Goal: Transaction & Acquisition: Purchase product/service

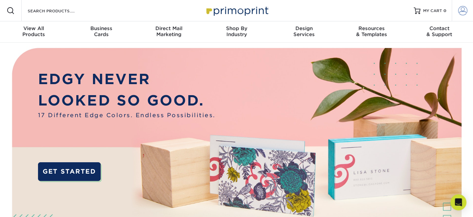
click at [461, 12] on span at bounding box center [462, 10] width 9 height 9
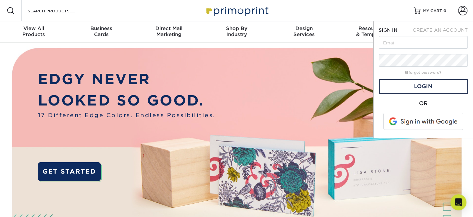
click at [431, 121] on span at bounding box center [424, 121] width 85 height 17
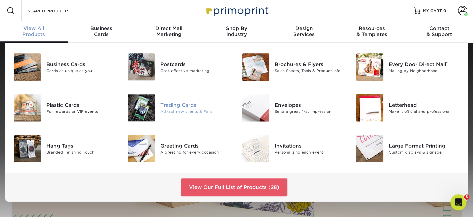
click at [177, 108] on div "Trading Cards" at bounding box center [195, 104] width 71 height 7
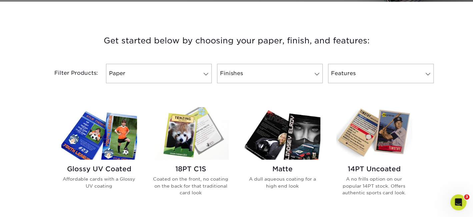
scroll to position [234, 0]
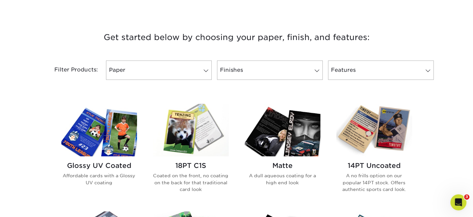
click at [287, 126] on img at bounding box center [283, 130] width 76 height 52
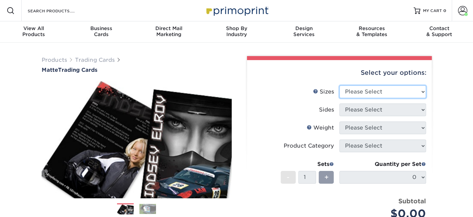
click at [374, 93] on select "Please Select 2.5" x 3.5"" at bounding box center [383, 91] width 87 height 13
select select "2.50x3.50"
click at [340, 85] on select "Please Select 2.5" x 3.5"" at bounding box center [383, 91] width 87 height 13
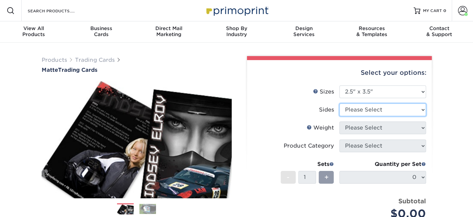
click at [369, 112] on select "Please Select Print Both Sides Print Front Only" at bounding box center [383, 109] width 87 height 13
select select "13abbda7-1d64-4f25-8bb2-c179b224825d"
click at [340, 103] on select "Please Select Print Both Sides Print Front Only" at bounding box center [383, 109] width 87 height 13
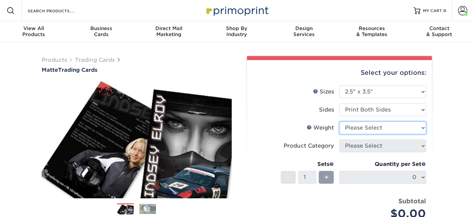
click at [365, 131] on select "Please Select 16PT 14PT" at bounding box center [383, 127] width 87 height 13
select select "16PT"
click at [340, 121] on select "Please Select 16PT 14PT" at bounding box center [383, 127] width 87 height 13
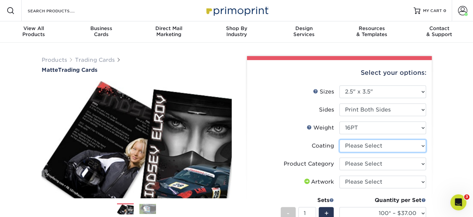
click at [360, 148] on select at bounding box center [383, 145] width 87 height 13
select select "121bb7b5-3b4d-429f-bd8d-bbf80e953313"
click at [340, 139] on select at bounding box center [383, 145] width 87 height 13
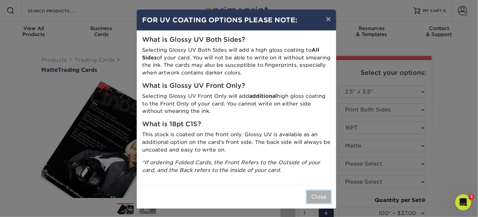
click at [316, 197] on button "Close" at bounding box center [319, 197] width 24 height 13
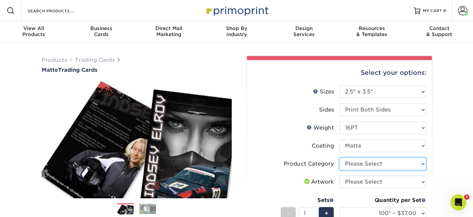
click at [345, 164] on select "Please Select Trading Cards" at bounding box center [383, 163] width 87 height 13
select select "c2f9bce9-36c2-409d-b101-c29d9d031e18"
click at [340, 157] on select "Please Select Trading Cards" at bounding box center [383, 163] width 87 height 13
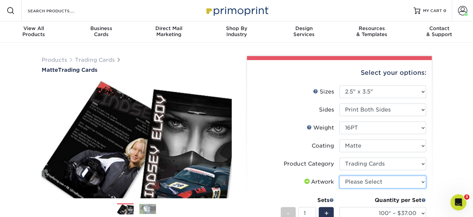
click at [349, 182] on select "Please Select I will upload files I need a design - $100" at bounding box center [383, 182] width 87 height 13
select select "upload"
click at [340, 176] on select "Please Select I will upload files I need a design - $100" at bounding box center [383, 182] width 87 height 13
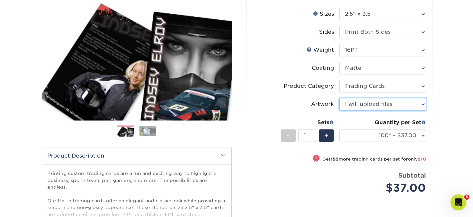
scroll to position [155, 0]
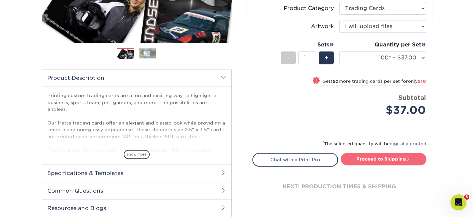
click at [393, 156] on link "Proceed to Shipping" at bounding box center [384, 159] width 86 height 12
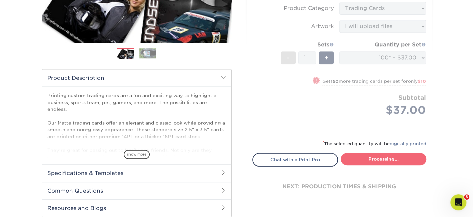
type input "Set 1"
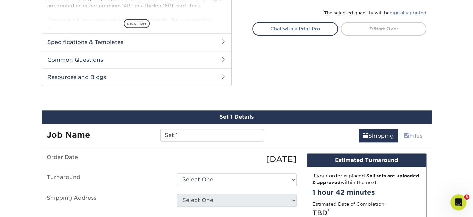
scroll to position [339, 0]
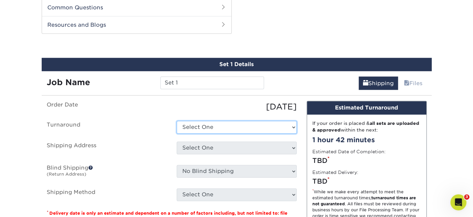
click at [272, 131] on select "Select One 2-4 Business Days 2 Day Next Business Day" at bounding box center [237, 127] width 120 height 13
select select "1f58305e-e1e2-4755-8b3f-6b8067891deb"
click at [177, 121] on select "Select One 2-4 Business Days 2 Day Next Business Day" at bounding box center [237, 127] width 120 height 13
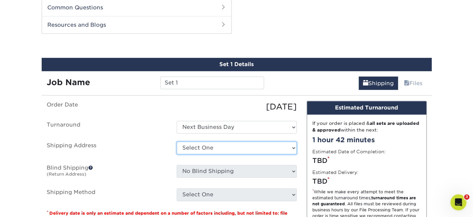
click at [260, 152] on select "Select One GAC Office + Add New Address" at bounding box center [237, 147] width 120 height 13
select select "272480"
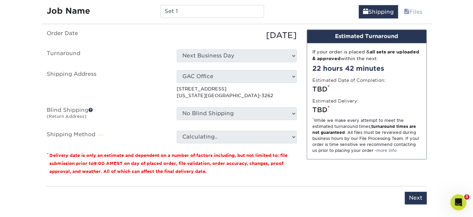
scroll to position [417, 0]
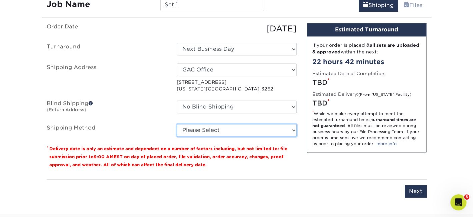
click at [208, 129] on select "Please Select Ground Shipping (+$12.72) 3 Day Shipping Service (+$13.10) 2 Day …" at bounding box center [237, 130] width 120 height 13
select select "13"
click at [177, 124] on select "Please Select Ground Shipping (+$12.72) 3 Day Shipping Service (+$13.10) 2 Day …" at bounding box center [237, 130] width 120 height 13
click at [254, 129] on select "Please Select Ground Shipping (+$12.72) 3 Day Shipping Service (+$13.10) 2 Day …" at bounding box center [237, 130] width 120 height 13
click at [177, 124] on select "Please Select Ground Shipping (+$12.72) 3 Day Shipping Service (+$13.10) 2 Day …" at bounding box center [237, 130] width 120 height 13
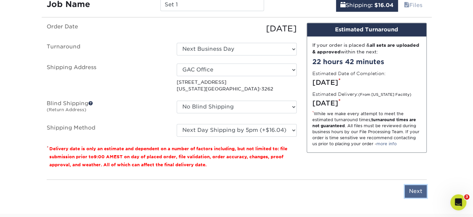
click at [416, 186] on input "Next" at bounding box center [416, 191] width 22 height 13
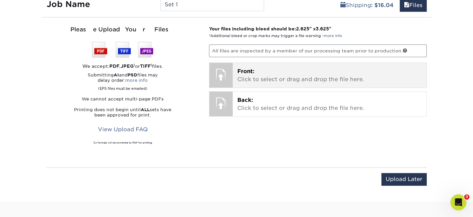
click at [285, 76] on p "Front: Click to select or drag and drop the file here." at bounding box center [330, 75] width 185 height 16
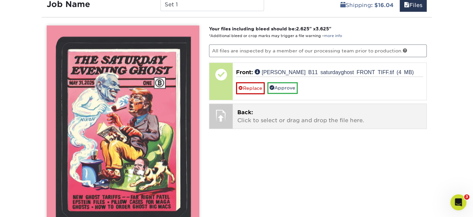
click at [219, 116] on div at bounding box center [221, 115] width 23 height 23
click at [244, 116] on p "Back: Click to select or drag and drop the file here." at bounding box center [330, 116] width 185 height 16
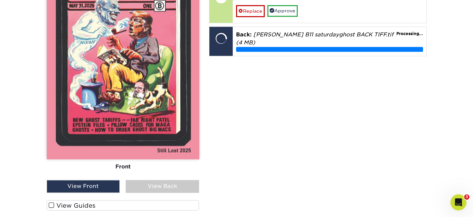
scroll to position [495, 0]
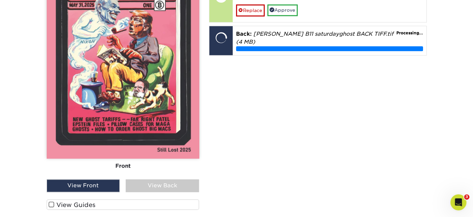
click at [148, 185] on div "View Back" at bounding box center [162, 185] width 73 height 13
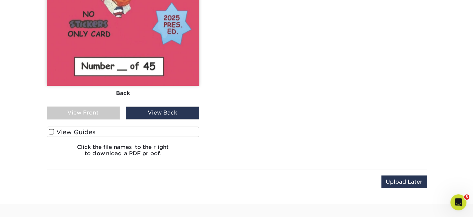
scroll to position [572, 0]
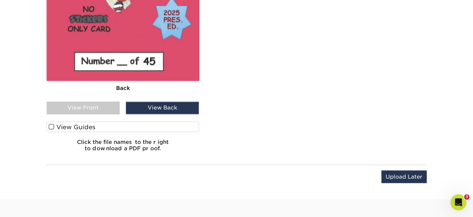
click at [52, 123] on span at bounding box center [52, 126] width 6 height 6
click at [0, 0] on input "View Guides" at bounding box center [0, 0] width 0 height 0
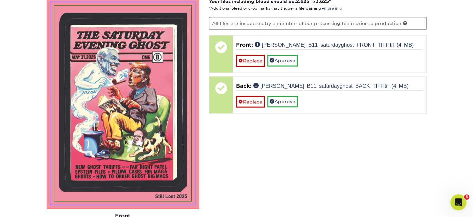
scroll to position [408, 0]
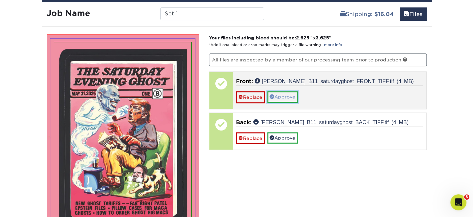
click at [276, 96] on link "Approve" at bounding box center [283, 96] width 30 height 11
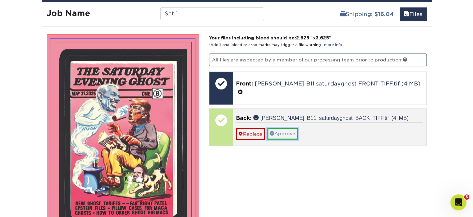
click at [276, 128] on link "Approve" at bounding box center [283, 133] width 30 height 11
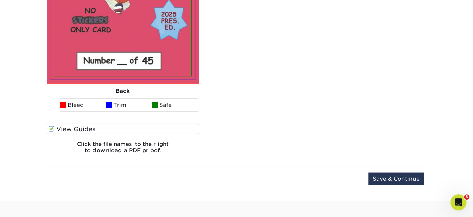
scroll to position [797, 0]
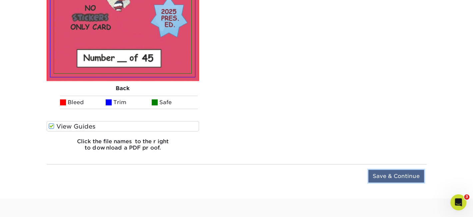
click at [393, 174] on input "Save & Continue" at bounding box center [397, 176] width 56 height 13
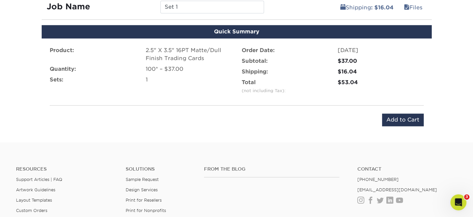
scroll to position [377, 0]
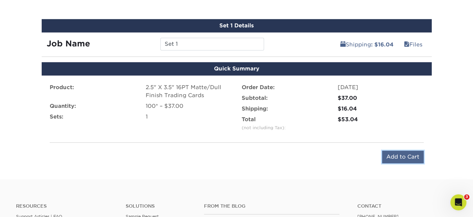
click at [394, 154] on input "Add to Cart" at bounding box center [403, 156] width 42 height 13
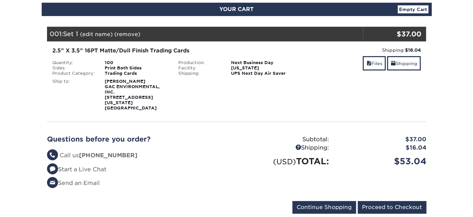
scroll to position [78, 0]
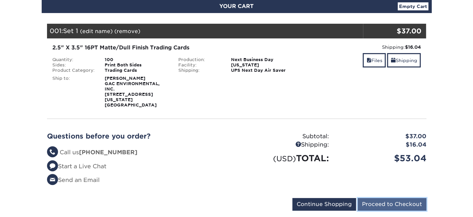
click at [371, 198] on input "Proceed to Checkout" at bounding box center [392, 204] width 69 height 13
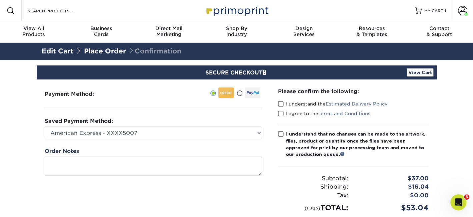
click at [281, 103] on span at bounding box center [281, 104] width 6 height 6
click at [0, 0] on input "I understand the Estimated Delivery Policy" at bounding box center [0, 0] width 0 height 0
click at [278, 113] on span at bounding box center [281, 113] width 6 height 6
click at [0, 0] on input "I agree to the Terms and Conditions" at bounding box center [0, 0] width 0 height 0
click at [279, 131] on span at bounding box center [281, 134] width 6 height 6
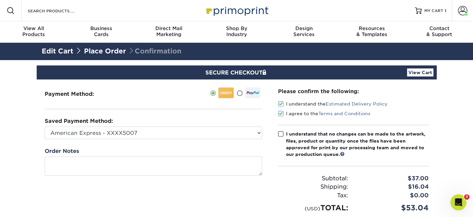
click at [0, 0] on input "I understand that no changes can be made to the artwork, files, product or quan…" at bounding box center [0, 0] width 0 height 0
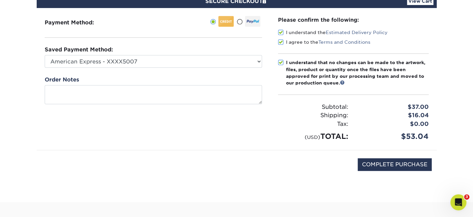
scroll to position [78, 0]
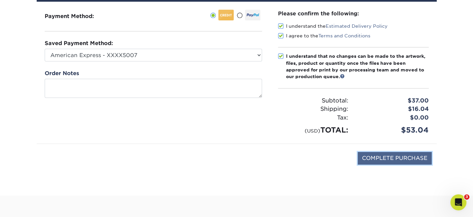
click at [373, 155] on input "COMPLETE PURCHASE" at bounding box center [395, 158] width 74 height 13
type input "PROCESSING, PLEASE WAIT..."
